Goal: Register for event/course

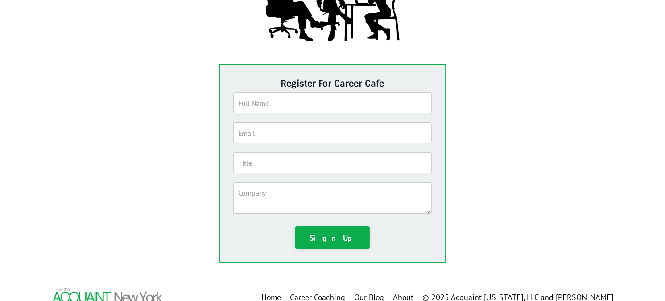
scroll to position [165, 0]
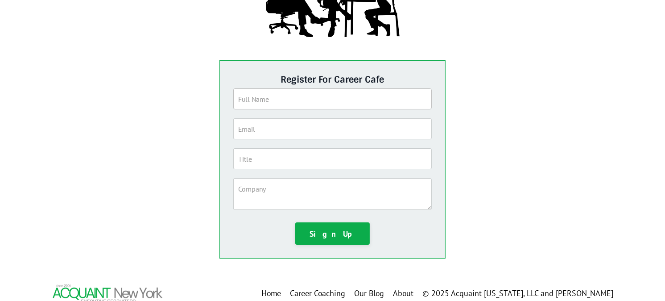
click at [269, 101] on input "text" at bounding box center [332, 98] width 199 height 21
type input "[PERSON_NAME]"
type input "[EMAIL_ADDRESS][DOMAIN_NAME]"
click at [260, 165] on input "text" at bounding box center [332, 158] width 199 height 21
type input "Managing Director"
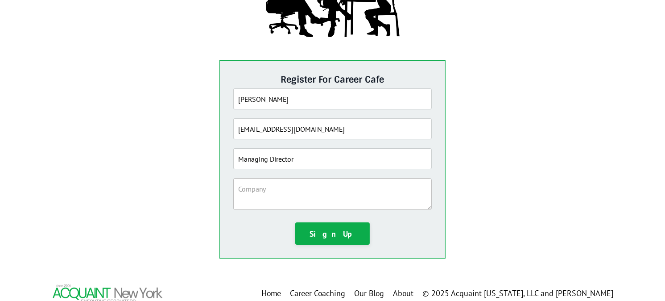
click at [266, 198] on textarea at bounding box center [332, 194] width 199 height 32
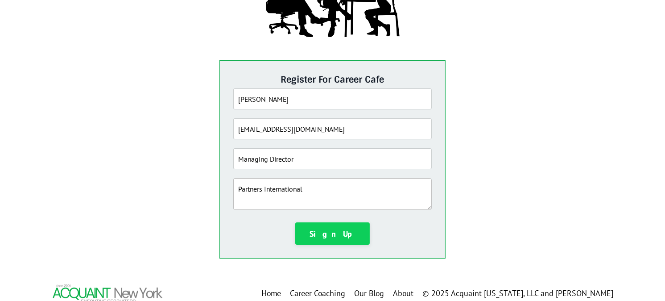
type textarea "Partners International"
click at [323, 231] on button "Sign Up" at bounding box center [332, 233] width 75 height 22
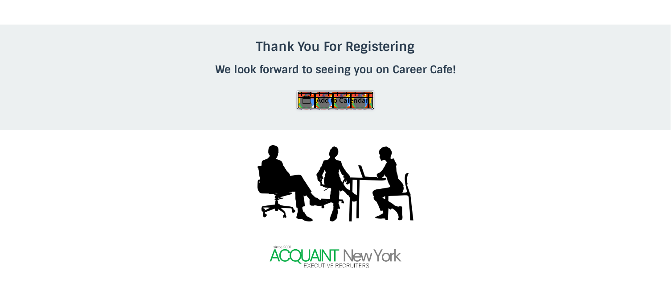
click at [331, 100] on link "Add to Calendar" at bounding box center [336, 100] width 78 height 19
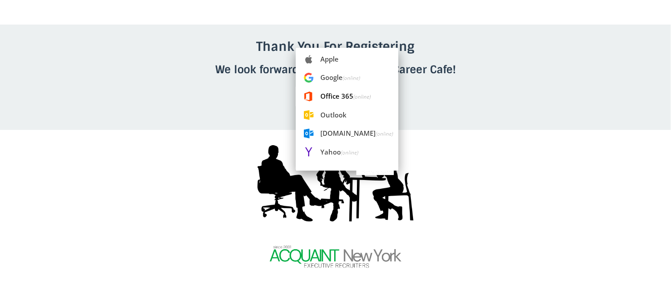
click at [329, 95] on span "Office 365 (online)" at bounding box center [347, 96] width 103 height 20
